Goal: Task Accomplishment & Management: Use online tool/utility

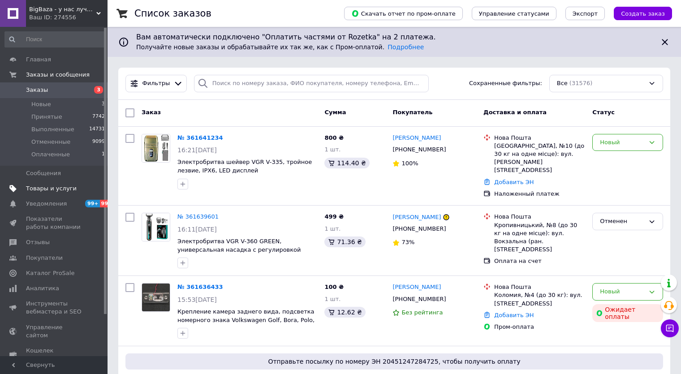
click at [48, 189] on span "Товары и услуги" at bounding box center [51, 189] width 51 height 8
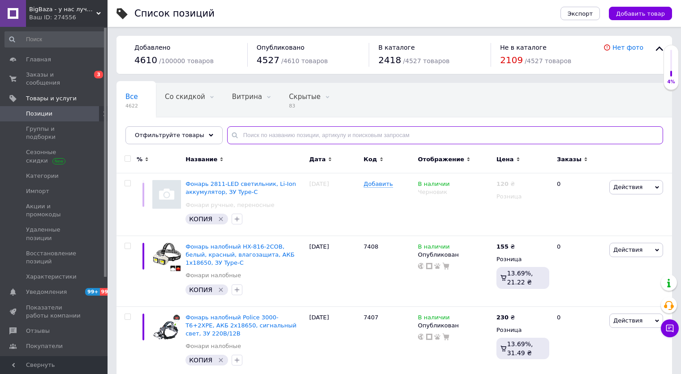
click at [269, 133] on input "text" at bounding box center [445, 135] width 436 height 18
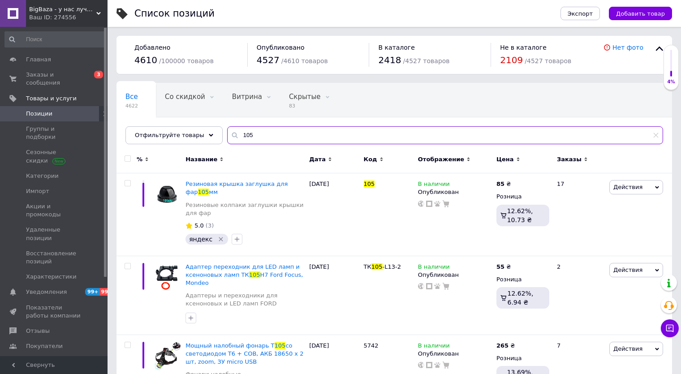
click at [232, 137] on input "105" at bounding box center [445, 135] width 436 height 18
type input "-105"
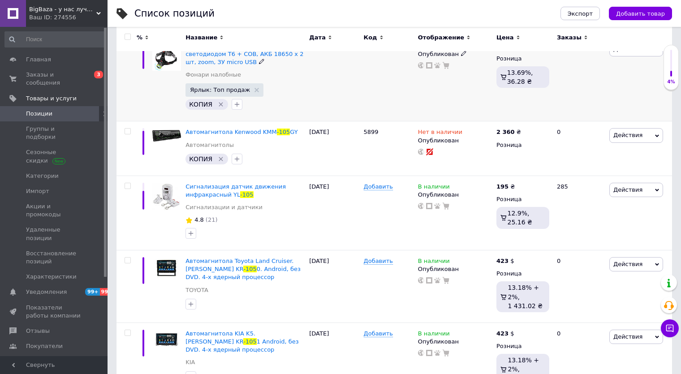
scroll to position [314, 0]
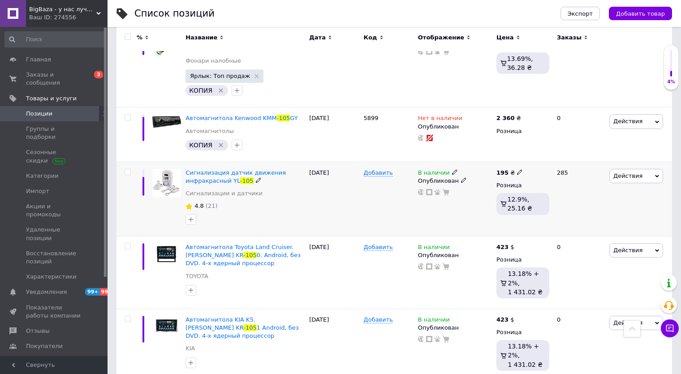
click at [452, 169] on icon at bounding box center [454, 171] width 5 height 5
click at [474, 173] on li "Нет в наличии" at bounding box center [505, 179] width 85 height 13
click at [399, 204] on div "Добавить" at bounding box center [389, 199] width 54 height 74
